Goal: Task Accomplishment & Management: Use online tool/utility

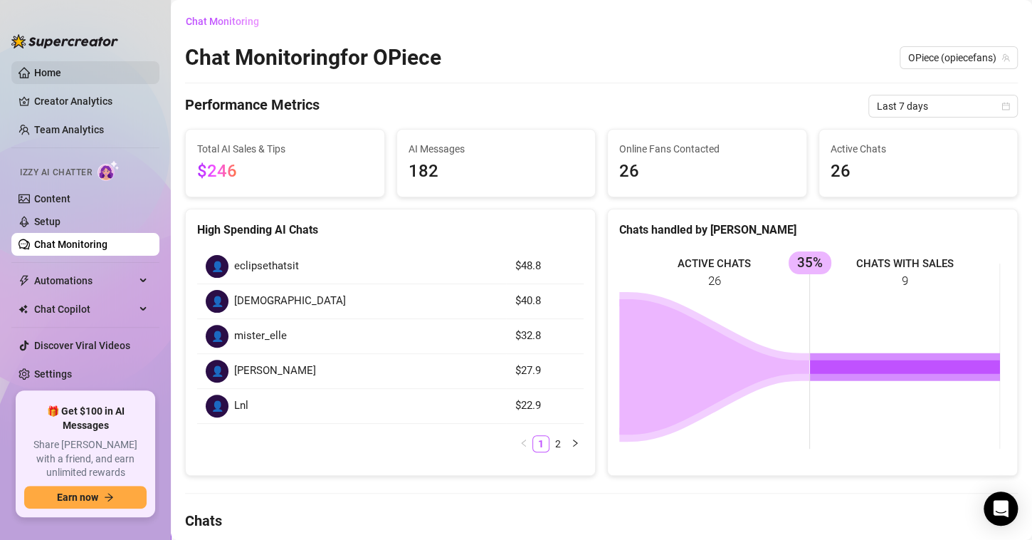
click at [57, 68] on link "Home" at bounding box center [47, 72] width 27 height 11
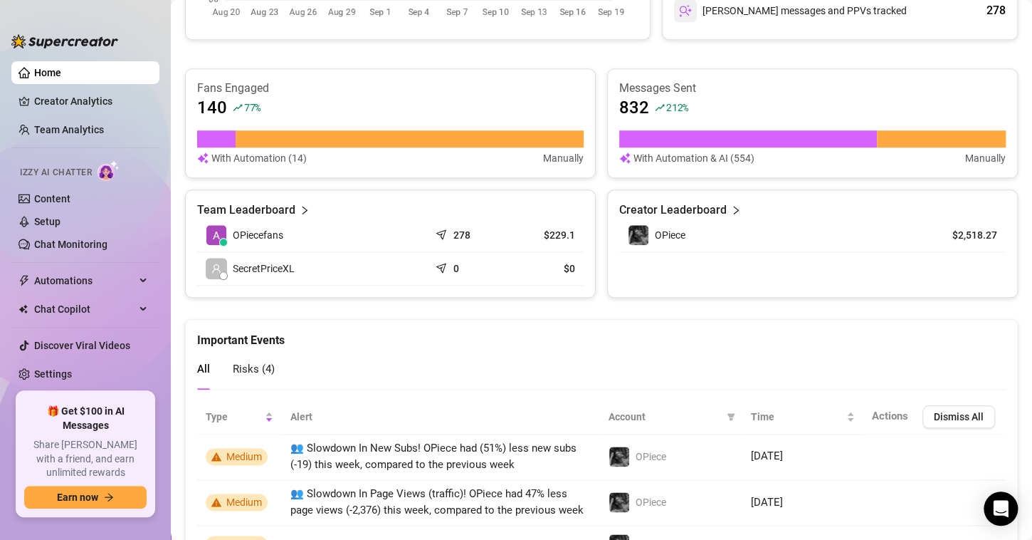
scroll to position [641, 0]
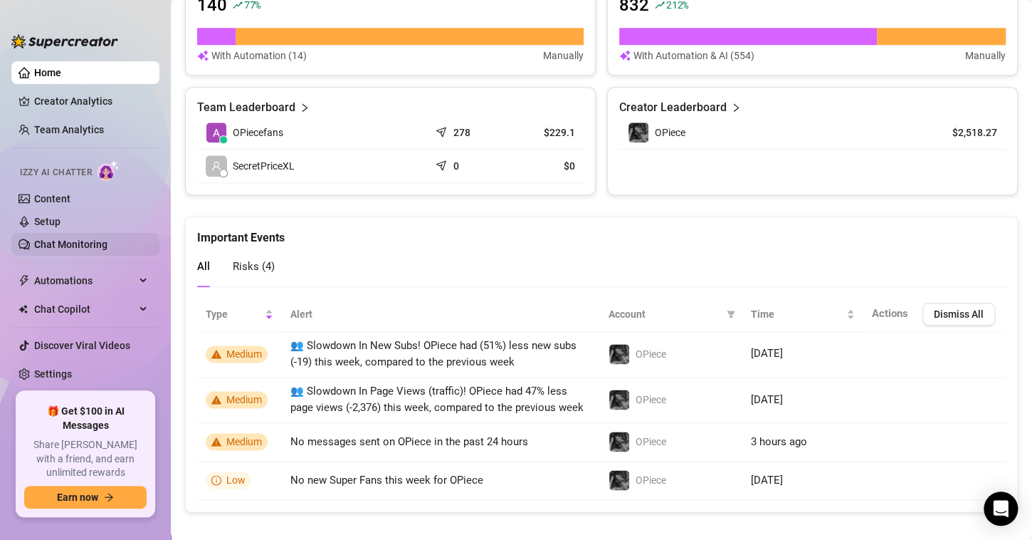
click at [43, 242] on link "Chat Monitoring" at bounding box center [70, 244] width 73 height 11
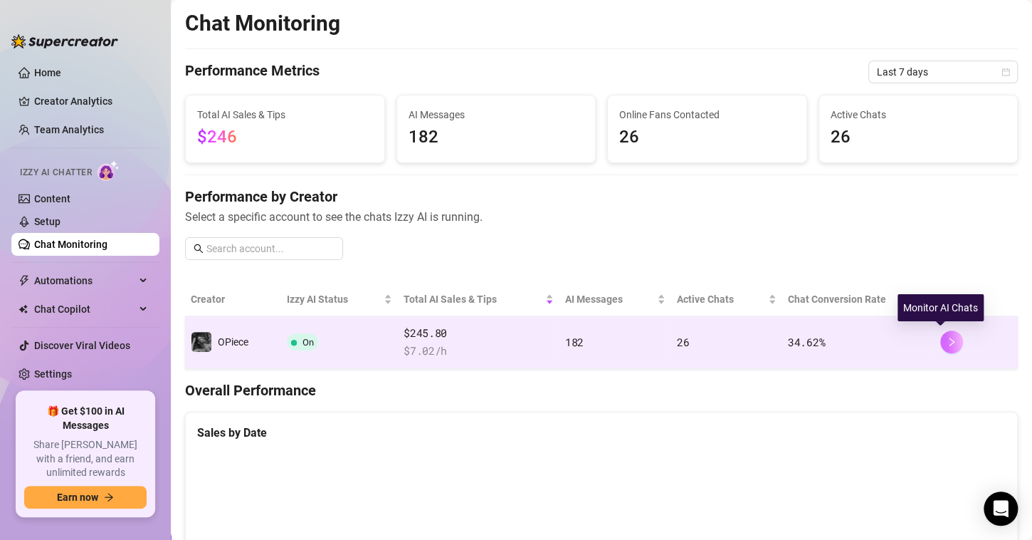
click at [947, 342] on icon "right" at bounding box center [952, 342] width 10 height 10
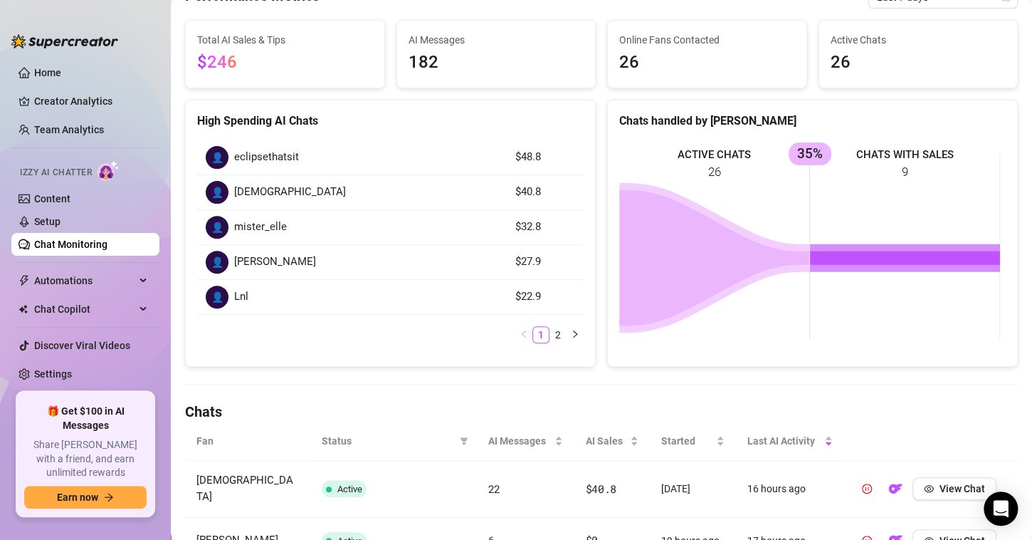
scroll to position [285, 0]
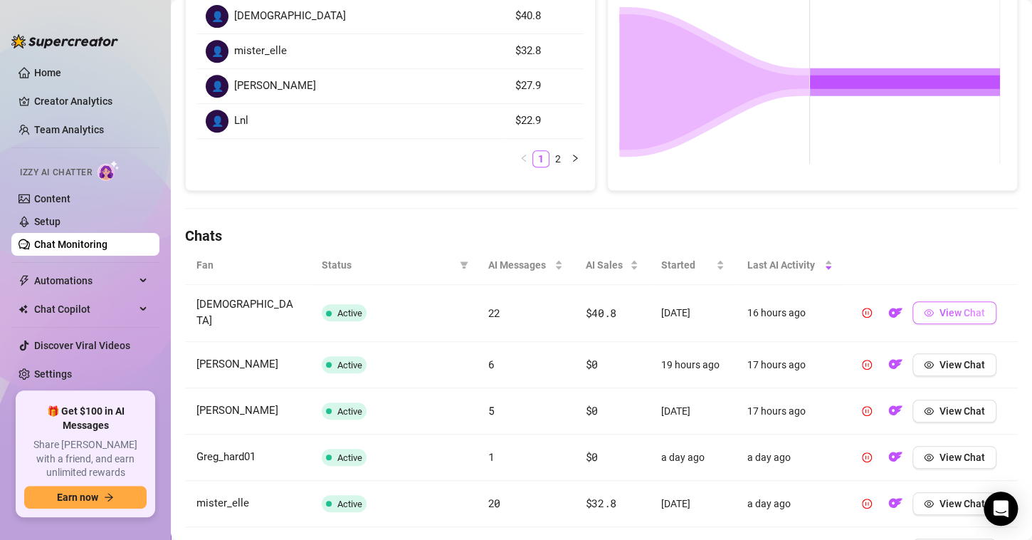
click at [933, 313] on button "View Chat" at bounding box center [955, 312] width 84 height 23
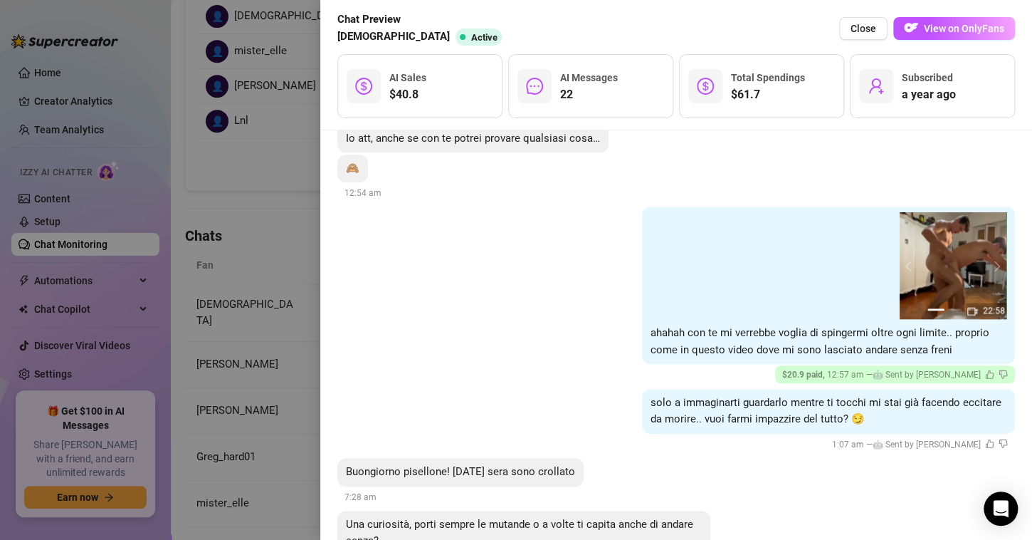
scroll to position [3212, 0]
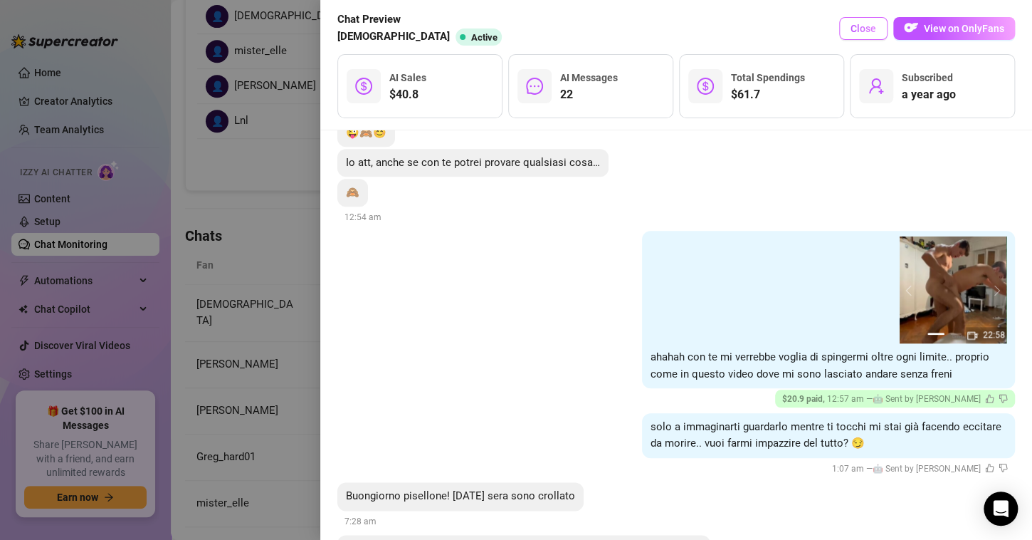
click at [865, 32] on span "Close" at bounding box center [864, 28] width 26 height 11
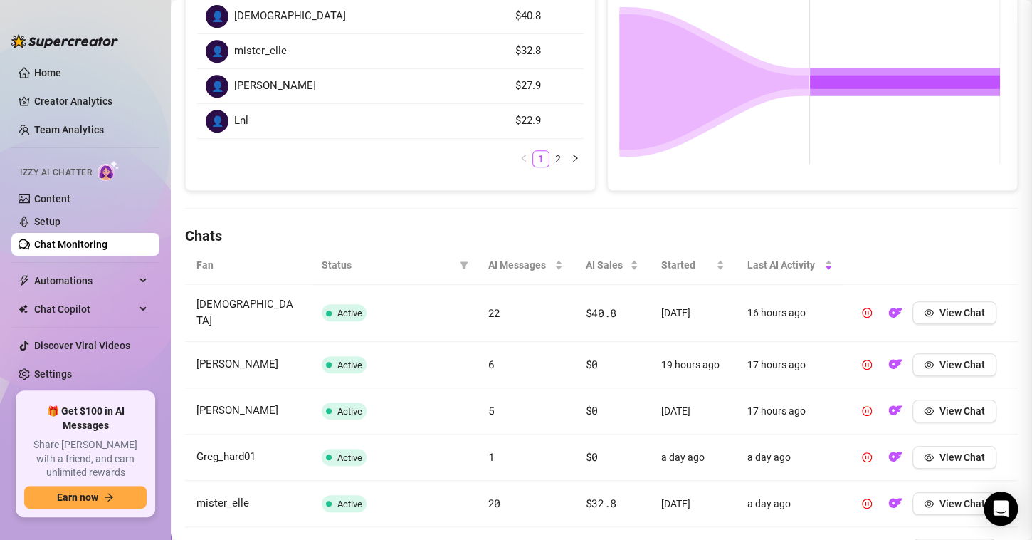
scroll to position [0, 0]
click at [913, 353] on button "View Chat" at bounding box center [955, 364] width 84 height 23
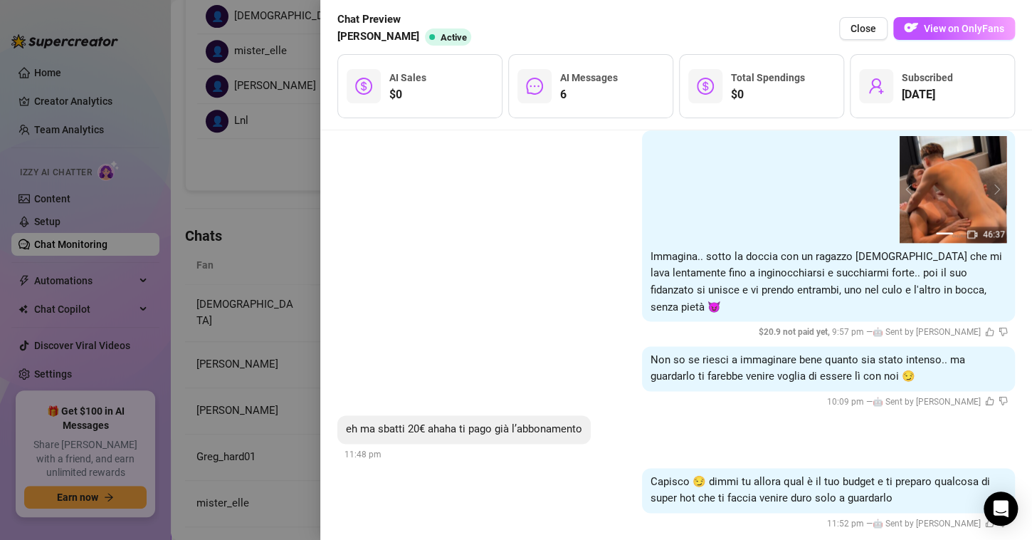
scroll to position [800, 0]
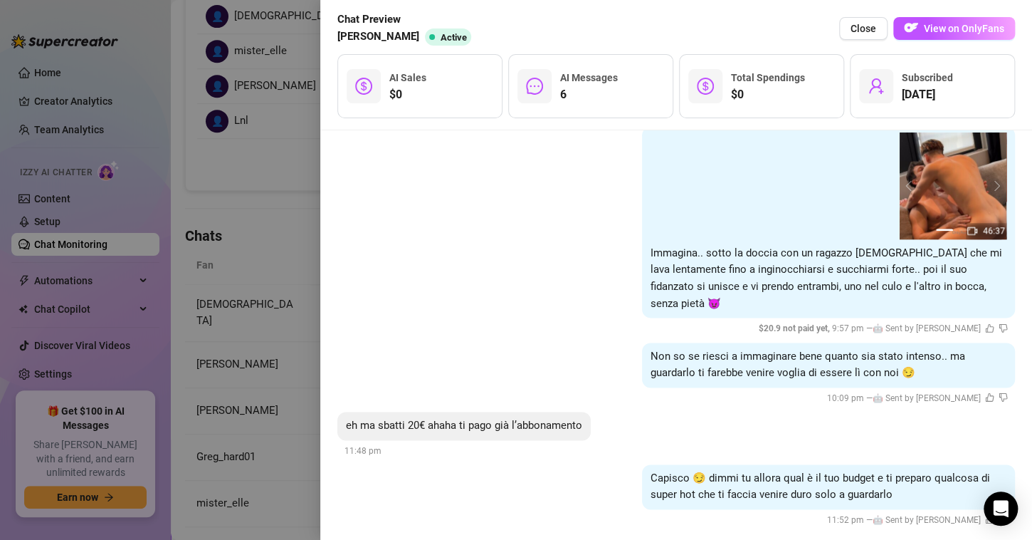
click at [236, 174] on div at bounding box center [516, 270] width 1032 height 540
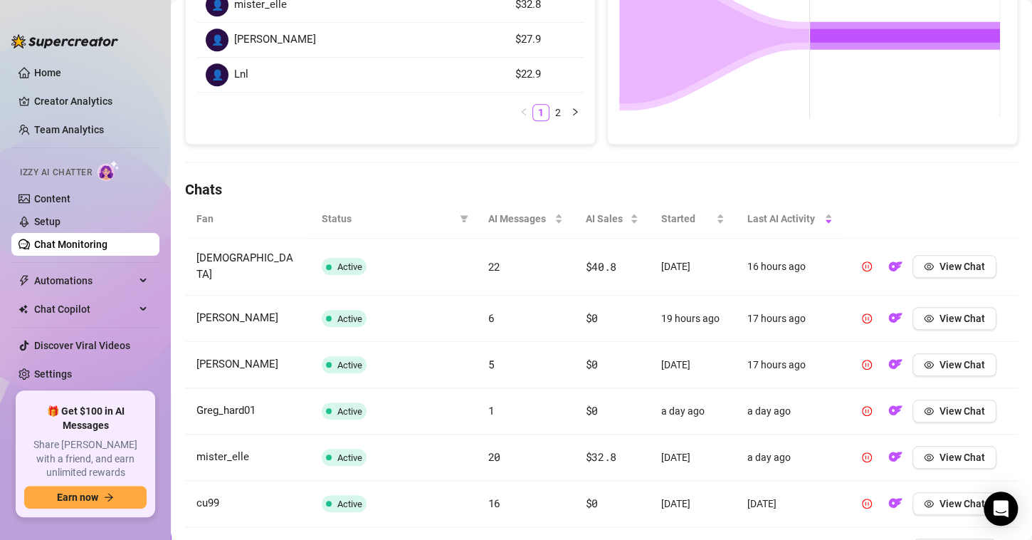
scroll to position [356, 0]
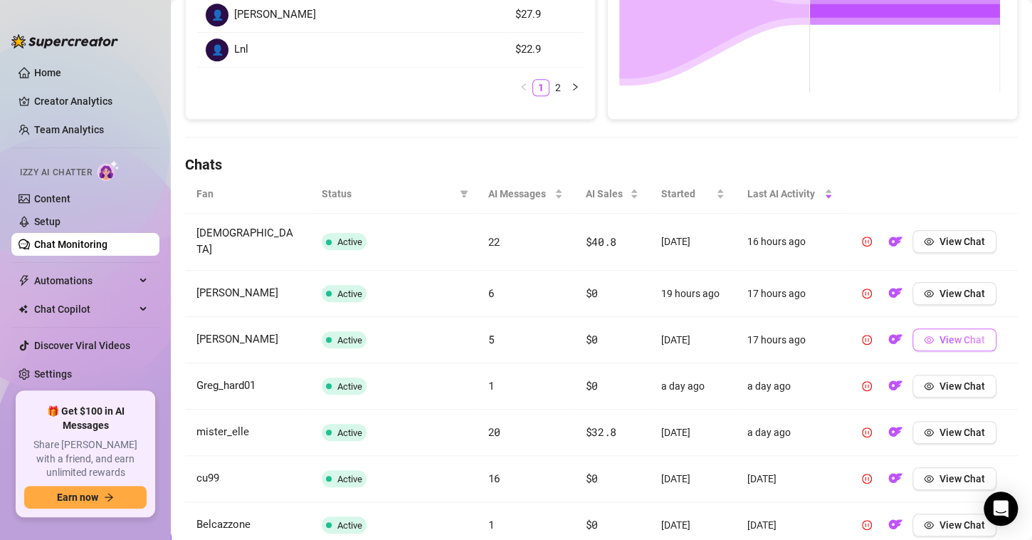
click at [976, 328] on button "View Chat" at bounding box center [955, 339] width 84 height 23
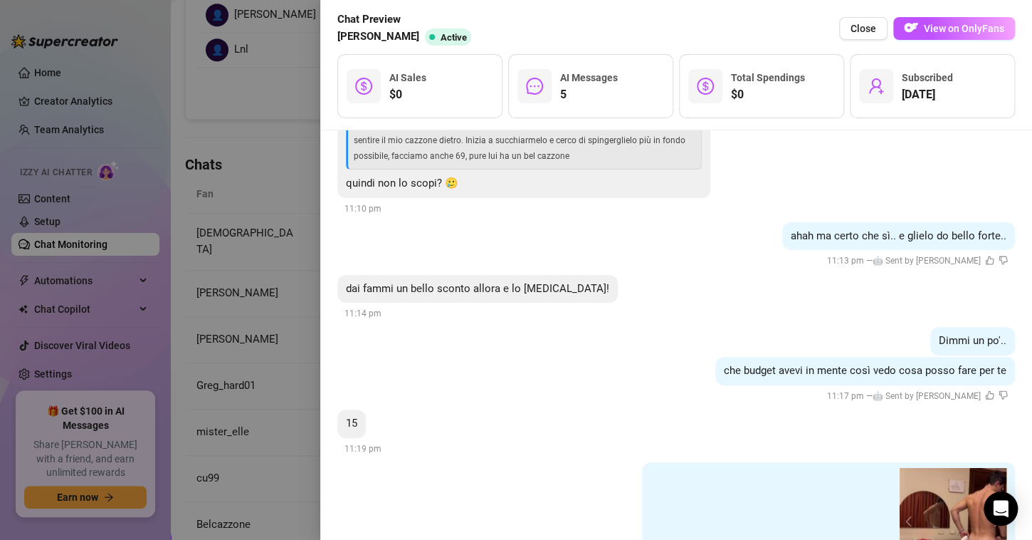
scroll to position [340, 0]
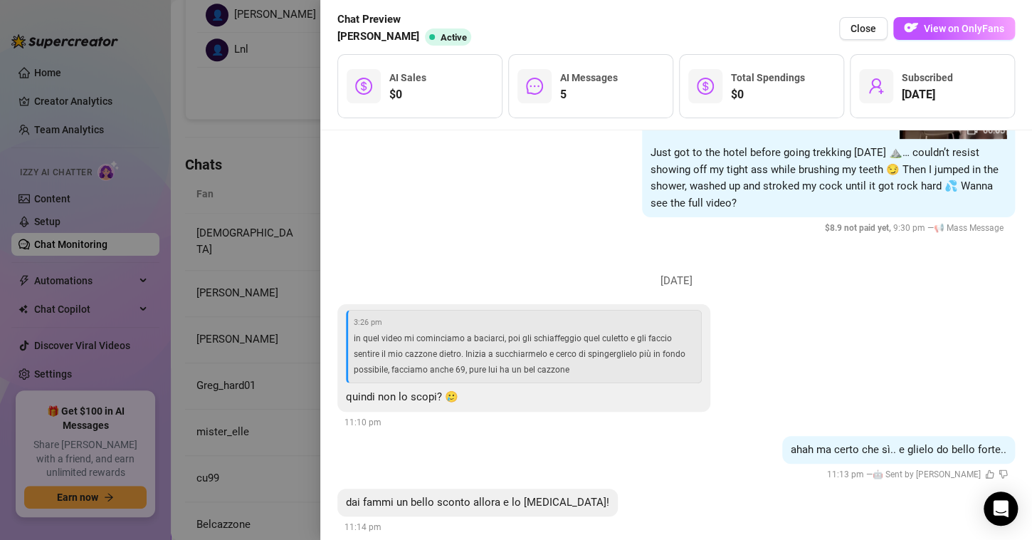
click at [253, 169] on div at bounding box center [516, 270] width 1032 height 540
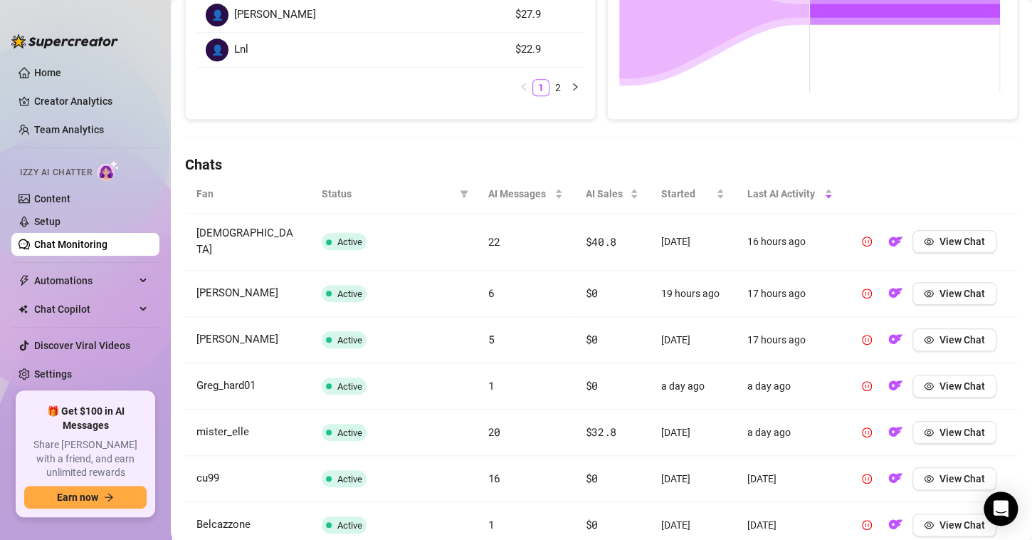
scroll to position [427, 0]
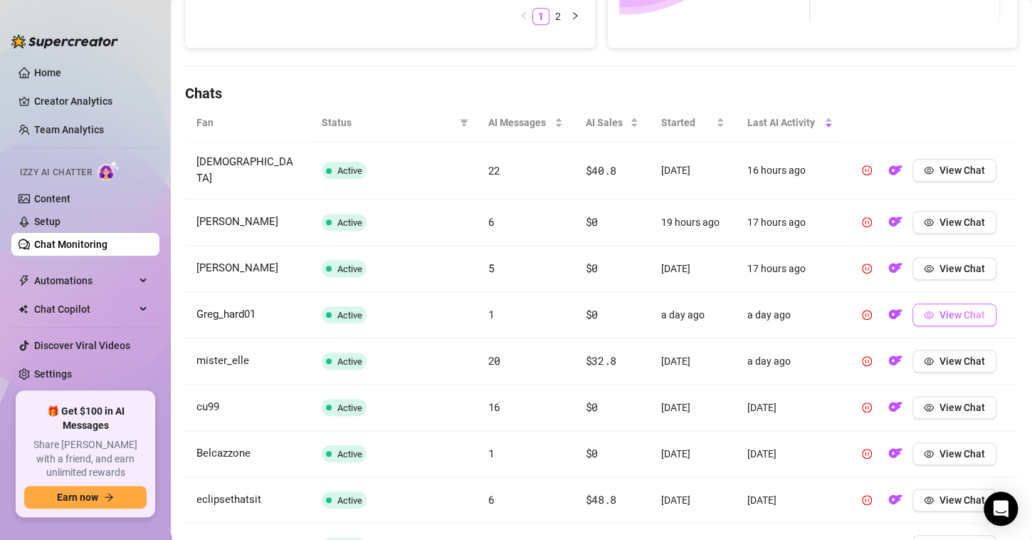
click at [924, 311] on icon "eye" at bounding box center [929, 314] width 10 height 7
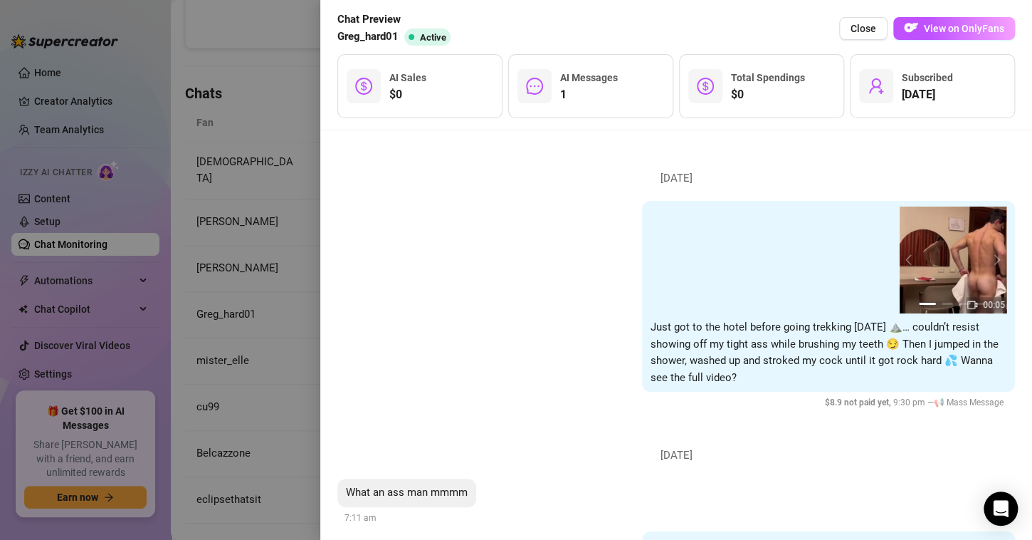
scroll to position [85, 0]
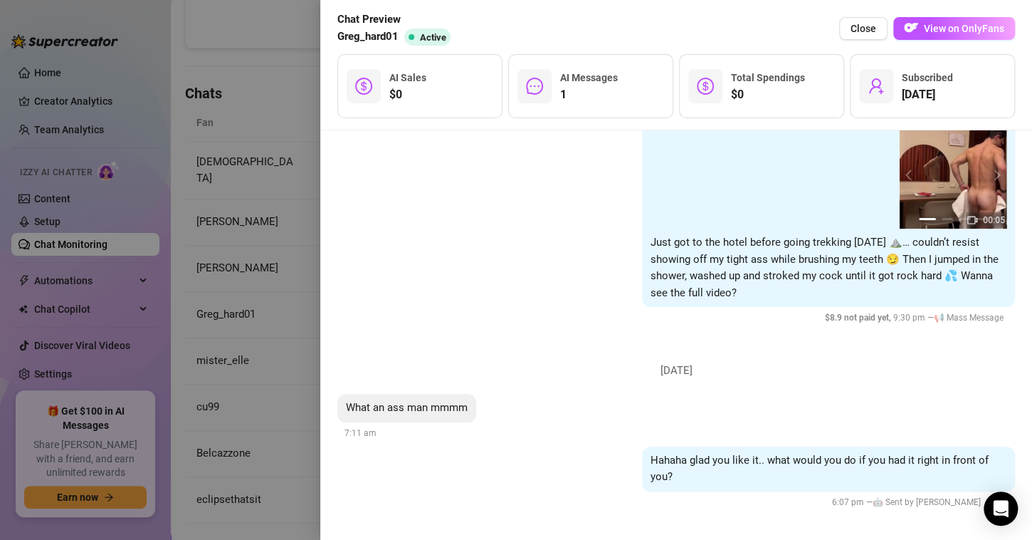
click at [266, 204] on div at bounding box center [516, 270] width 1032 height 540
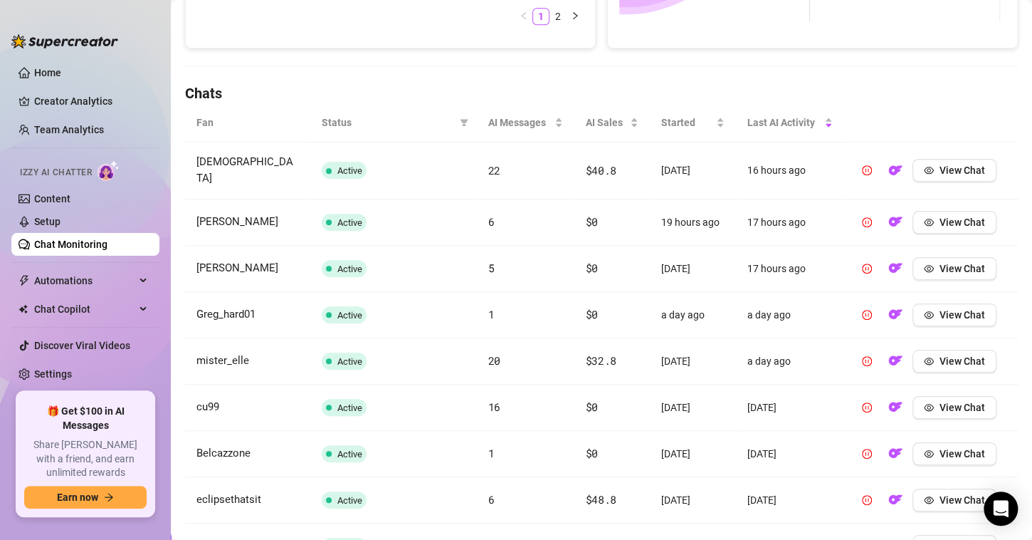
scroll to position [498, 0]
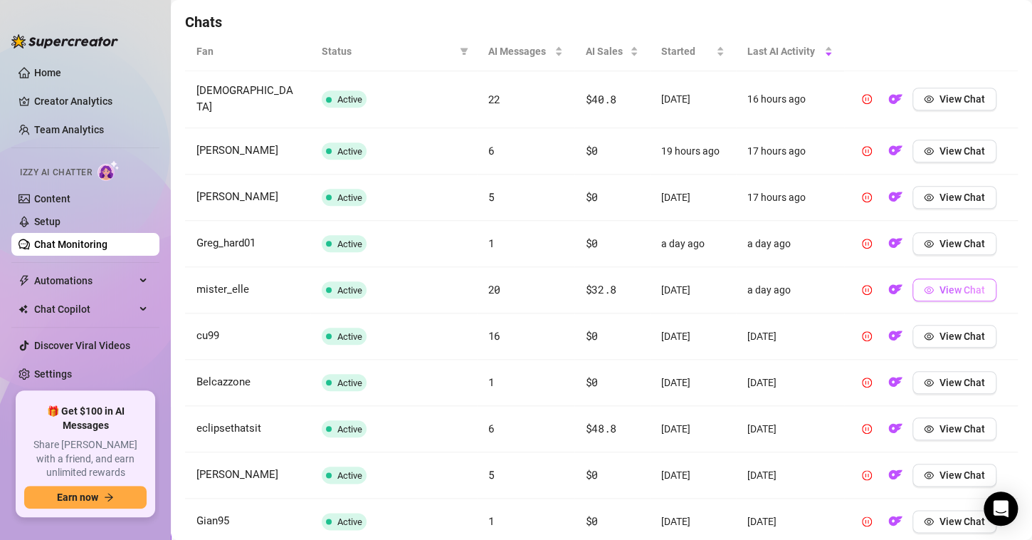
click at [913, 281] on button "View Chat" at bounding box center [955, 289] width 84 height 23
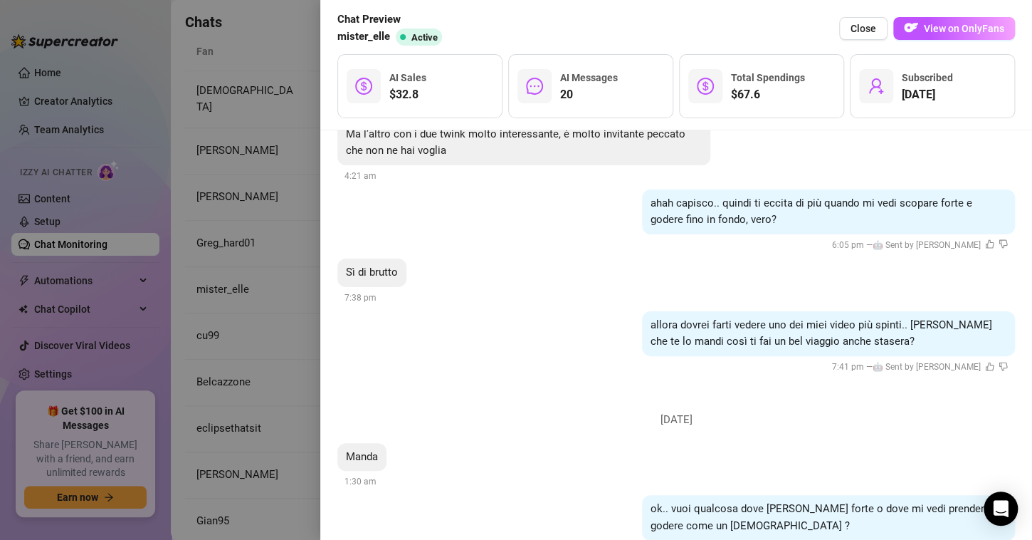
scroll to position [4359, 0]
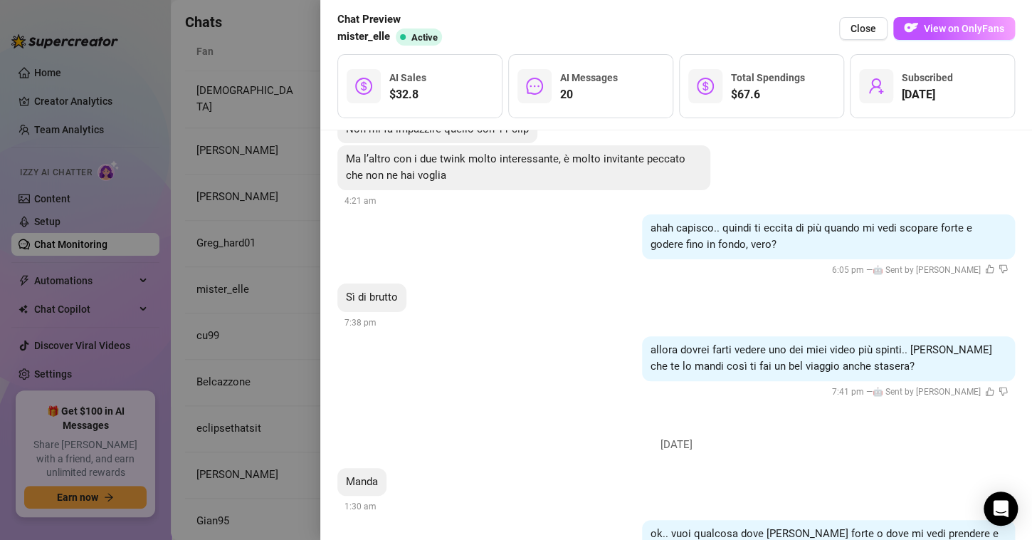
click at [544, 356] on div "allora dovrei farti vedere uno dei miei video più spinti.. [PERSON_NAME] che te…" at bounding box center [676, 368] width 678 height 64
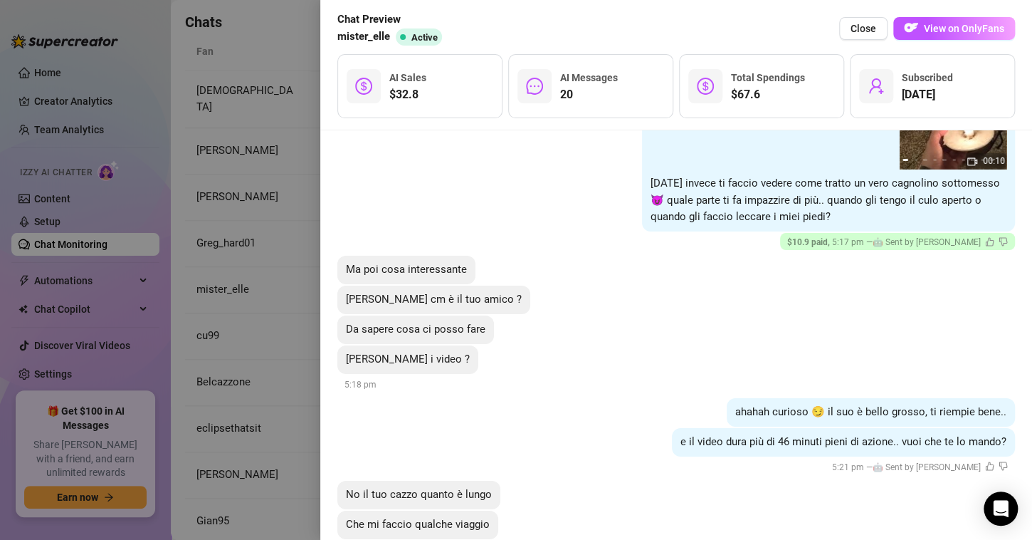
scroll to position [2366, 0]
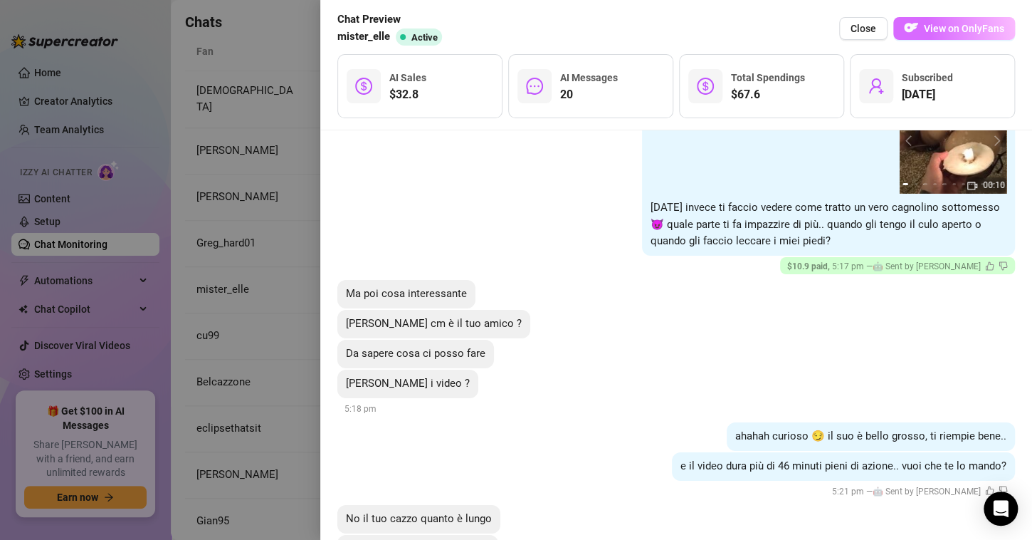
click at [942, 34] on button "View on OnlyFans" at bounding box center [955, 28] width 122 height 23
click at [282, 104] on div at bounding box center [516, 270] width 1032 height 540
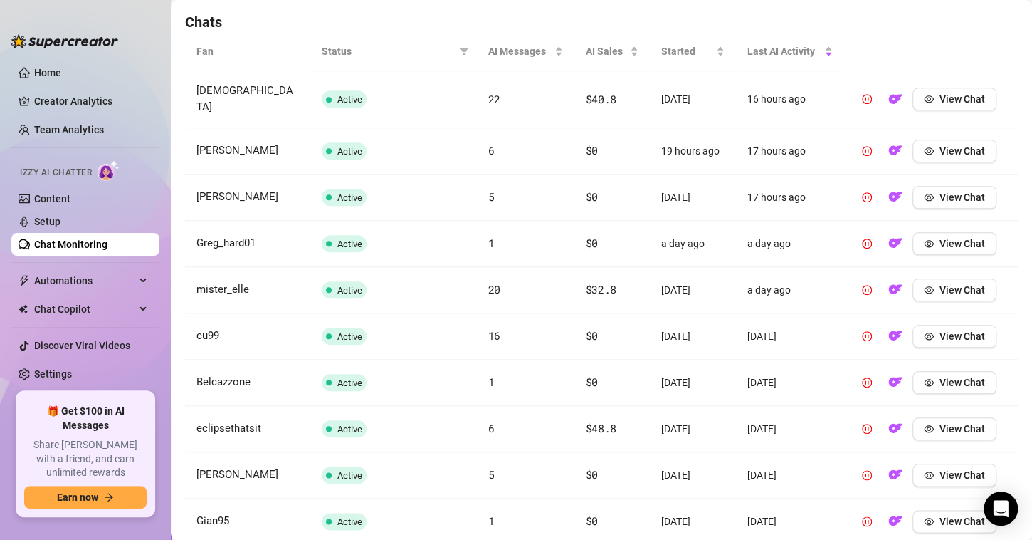
scroll to position [570, 0]
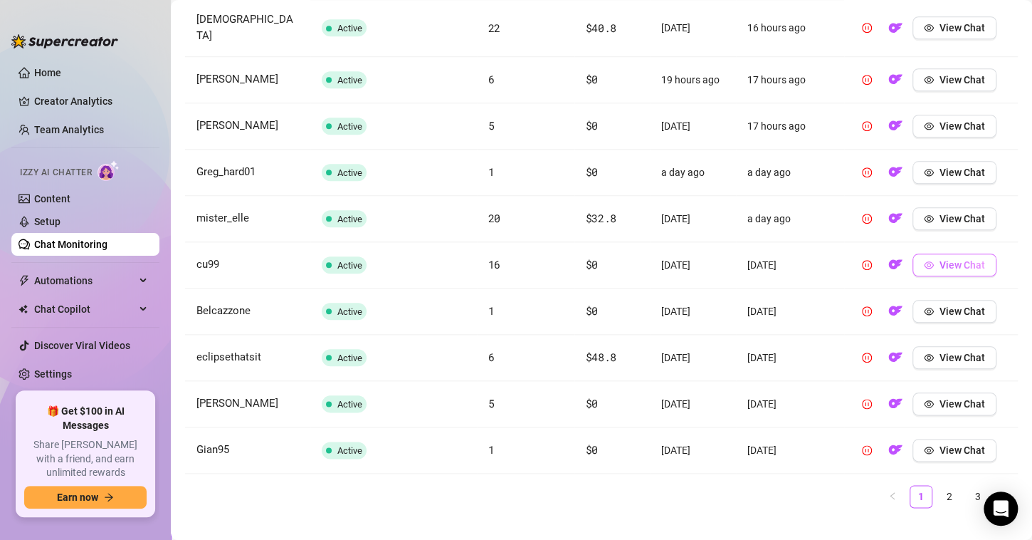
click at [953, 259] on span "View Chat" at bounding box center [963, 264] width 46 height 11
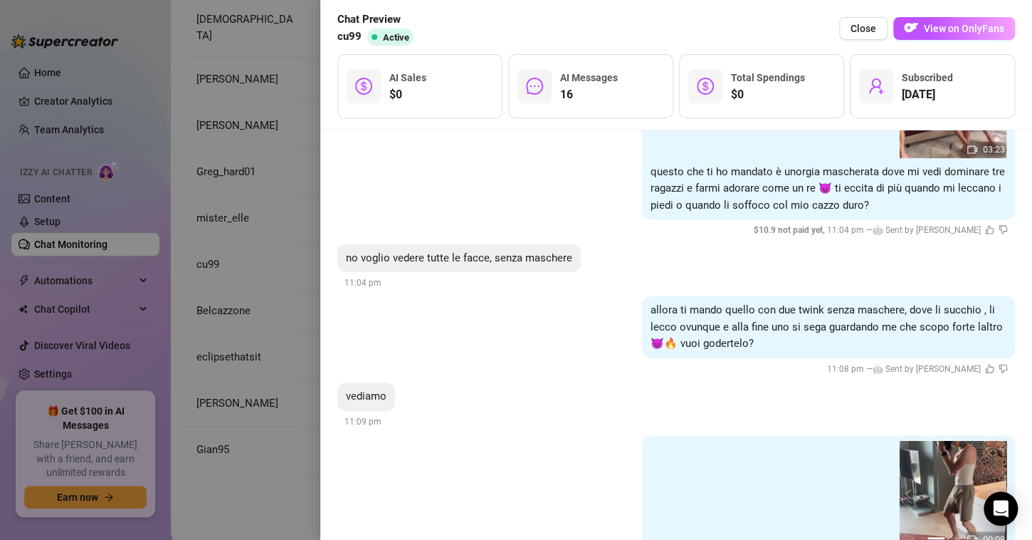
scroll to position [2716, 0]
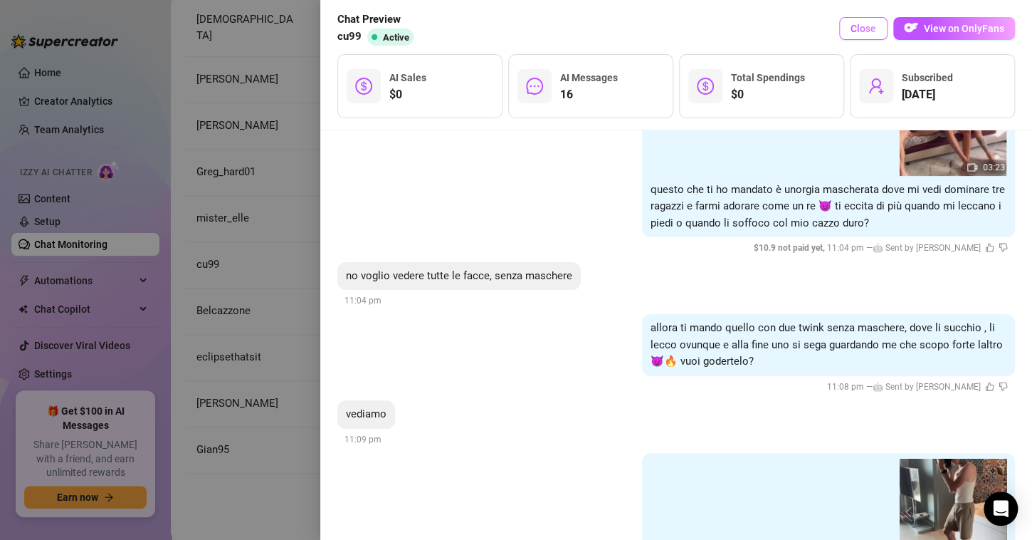
click at [853, 31] on span "Close" at bounding box center [864, 28] width 26 height 11
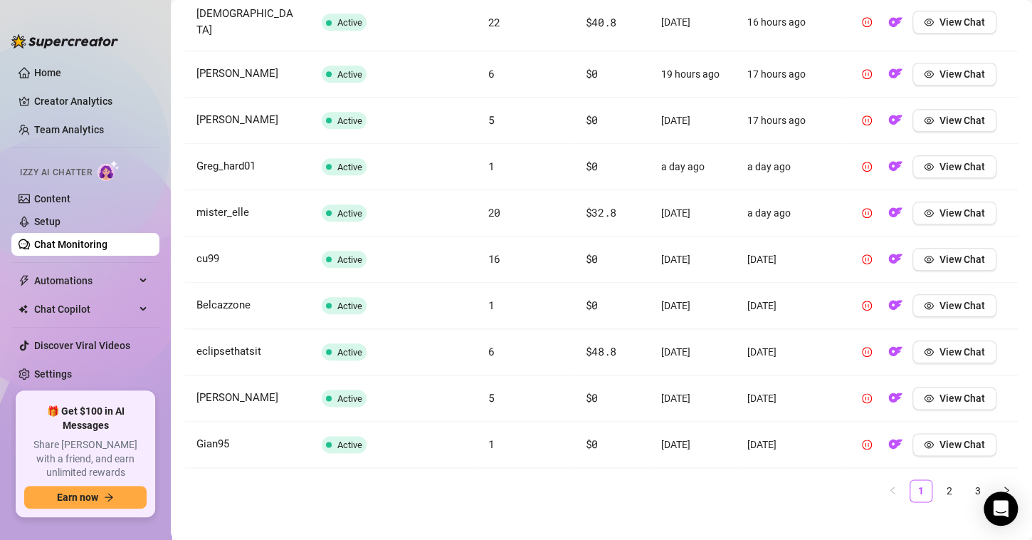
scroll to position [577, 0]
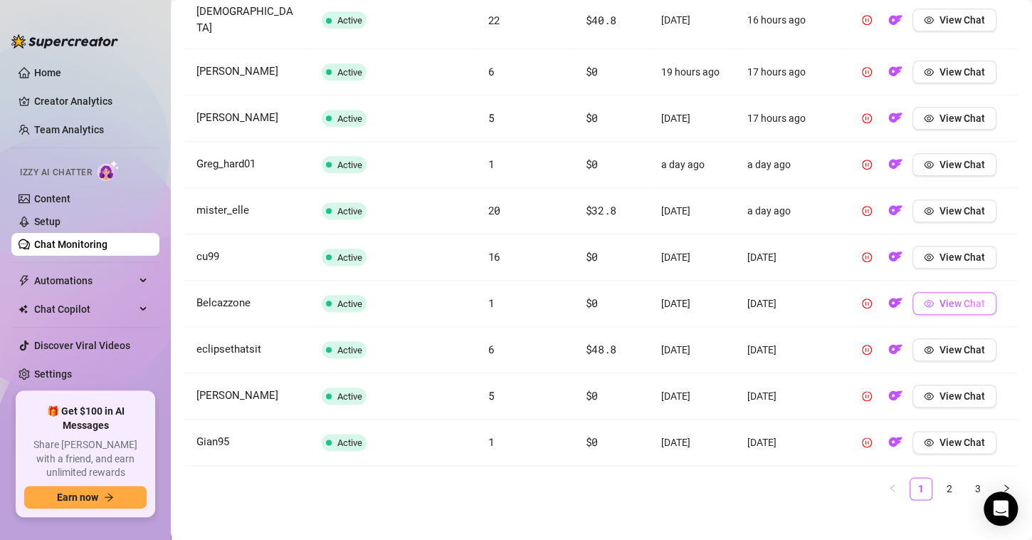
click at [940, 298] on span "View Chat" at bounding box center [963, 303] width 46 height 11
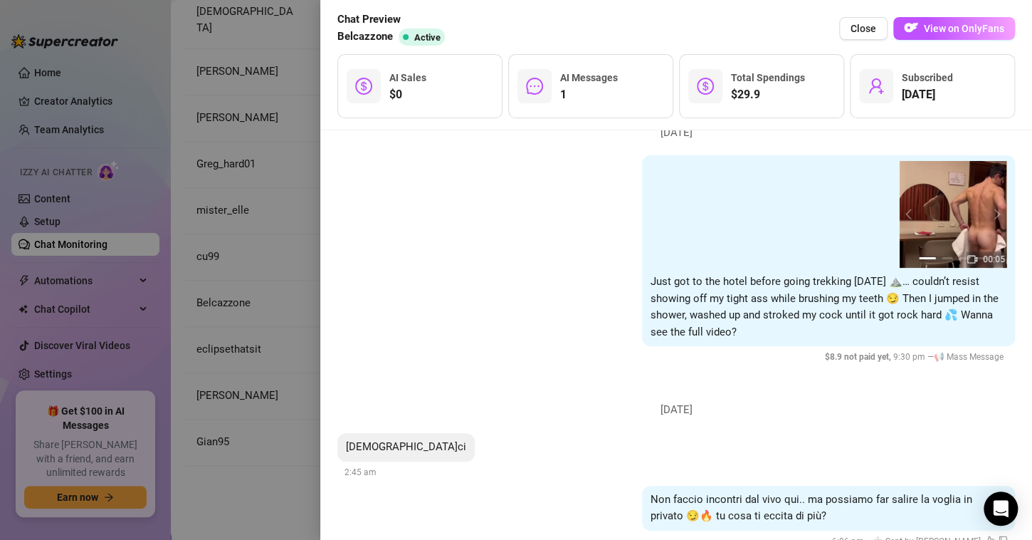
scroll to position [85, 0]
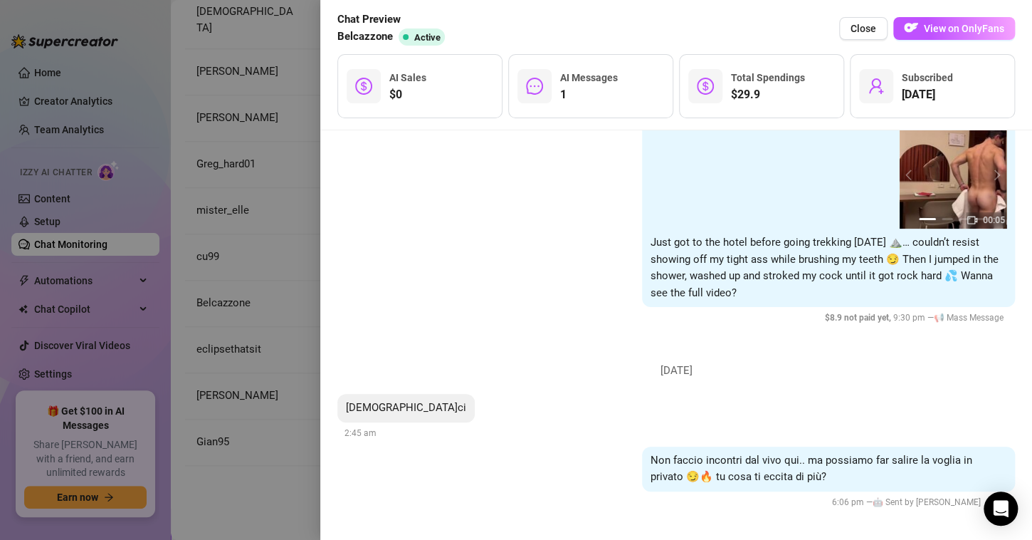
click at [266, 209] on div at bounding box center [516, 270] width 1032 height 540
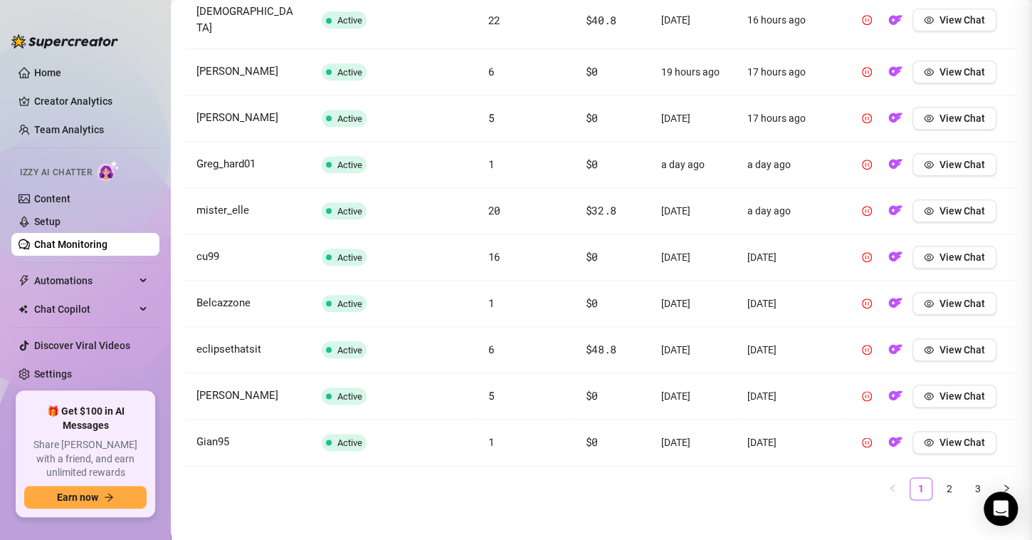
scroll to position [0, 0]
click at [940, 344] on span "View Chat" at bounding box center [963, 349] width 46 height 11
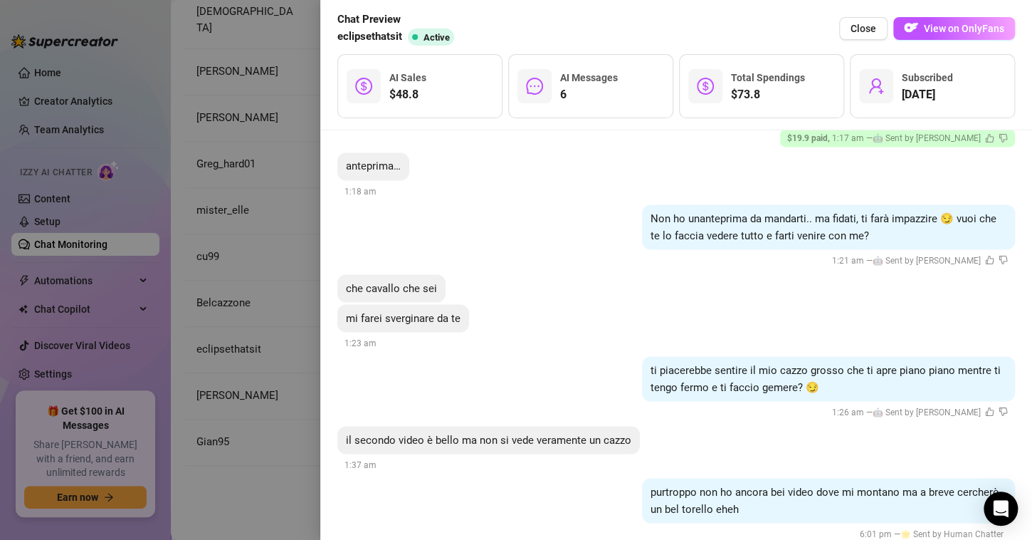
scroll to position [1268, 0]
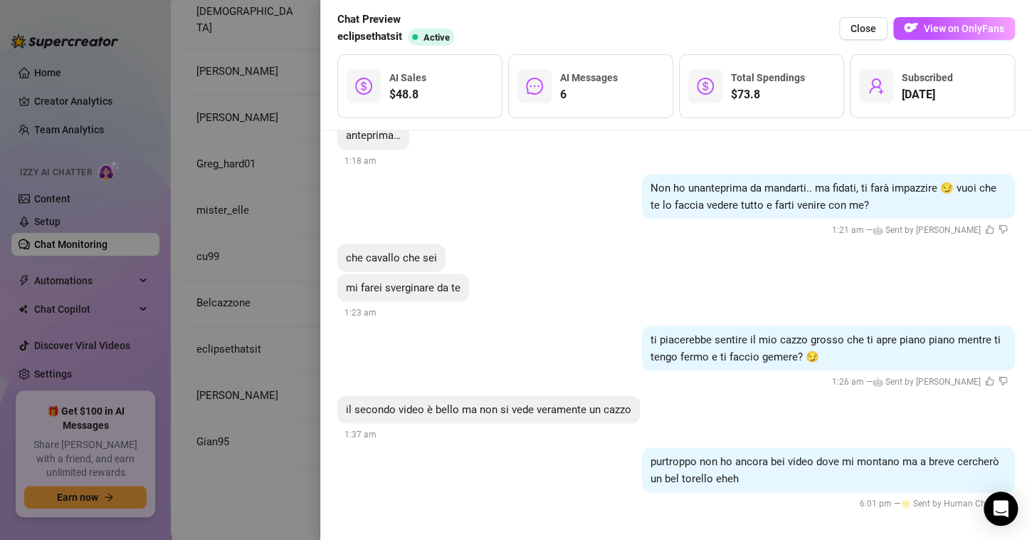
click at [275, 403] on div at bounding box center [516, 270] width 1032 height 540
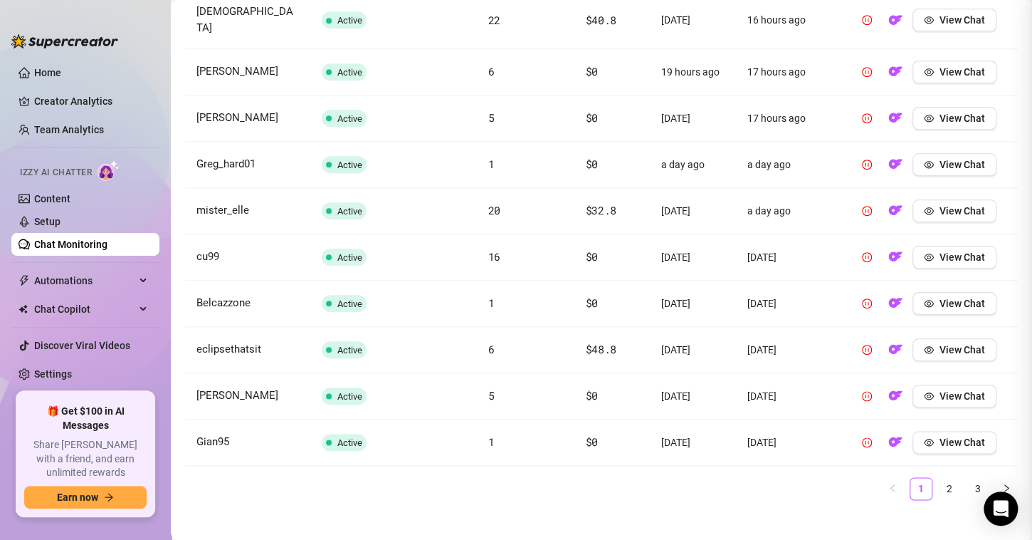
scroll to position [0, 0]
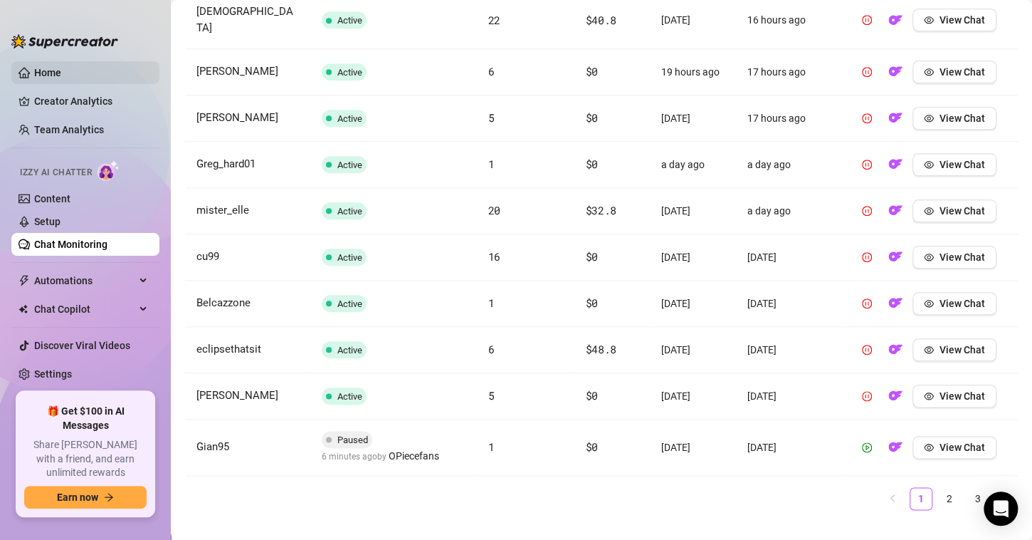
click at [48, 78] on link "Home" at bounding box center [47, 72] width 27 height 11
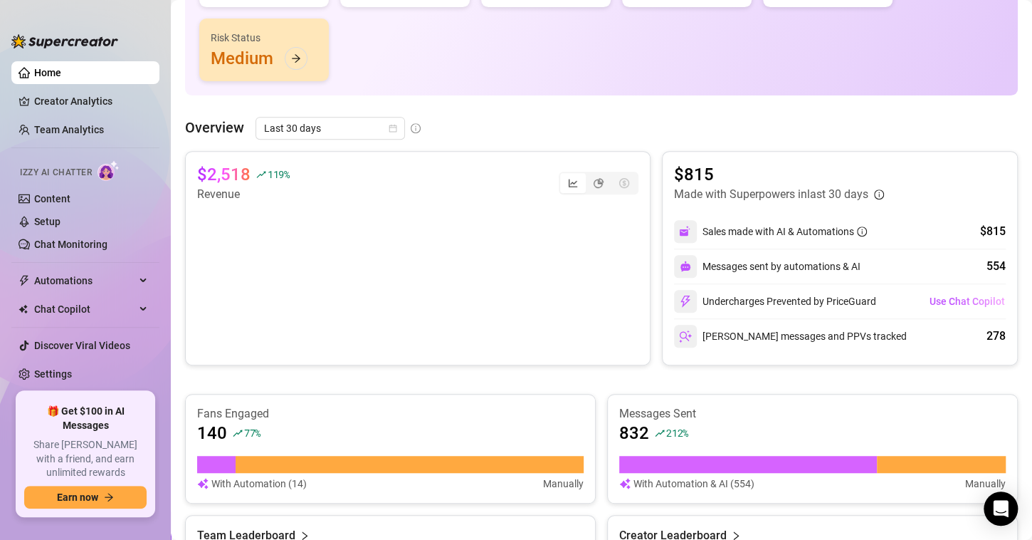
scroll to position [150, 0]
